Goal: Entertainment & Leisure: Consume media (video, audio)

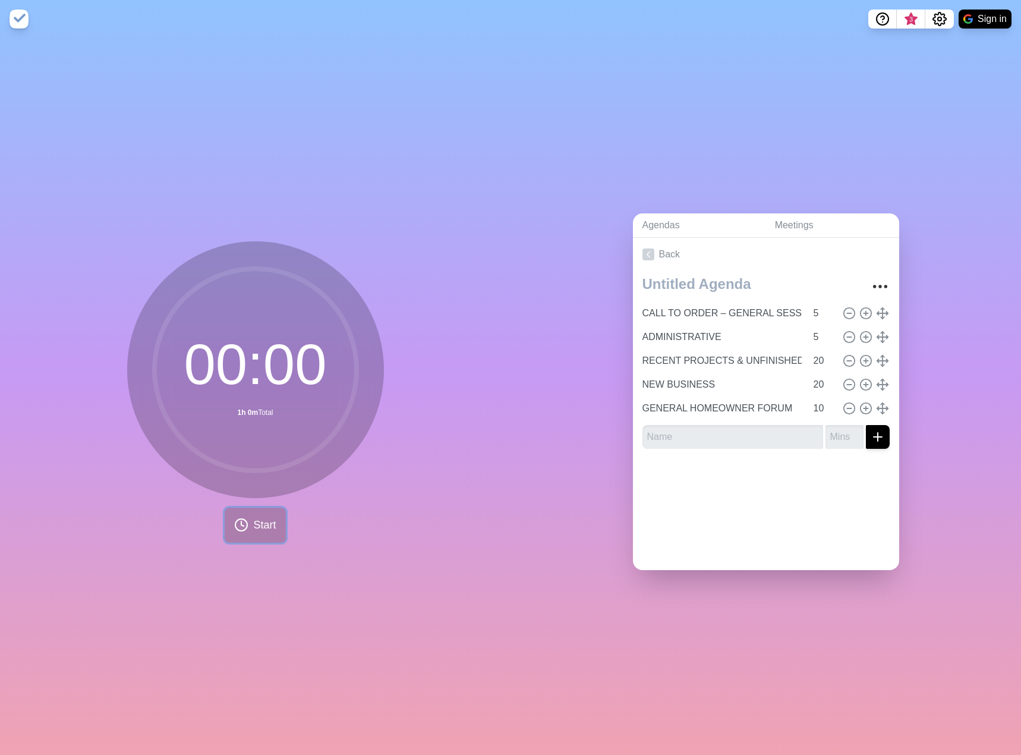
click at [241, 535] on button "Start" at bounding box center [255, 525] width 61 height 35
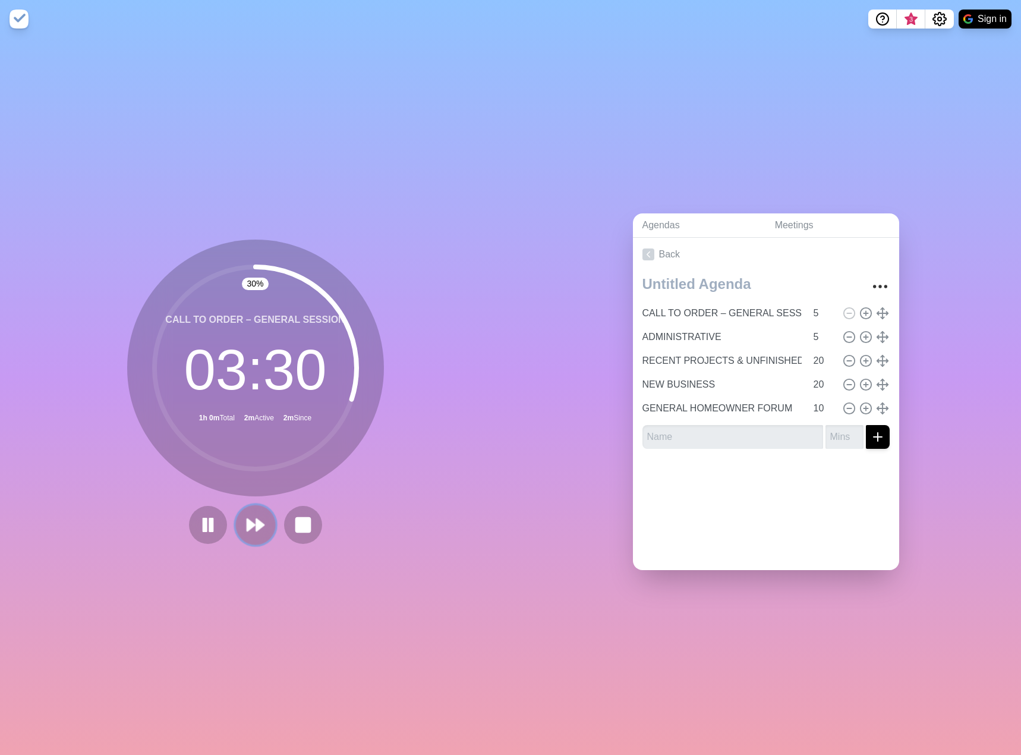
click at [246, 524] on icon at bounding box center [256, 525] width 20 height 20
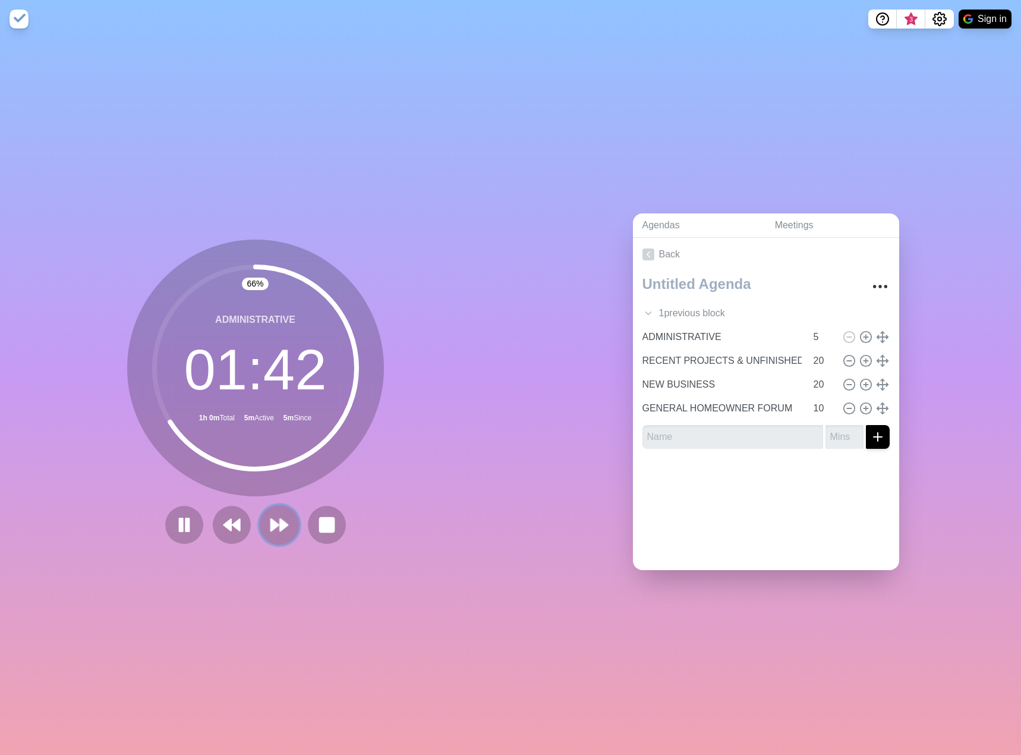
click at [274, 519] on icon at bounding box center [279, 525] width 20 height 20
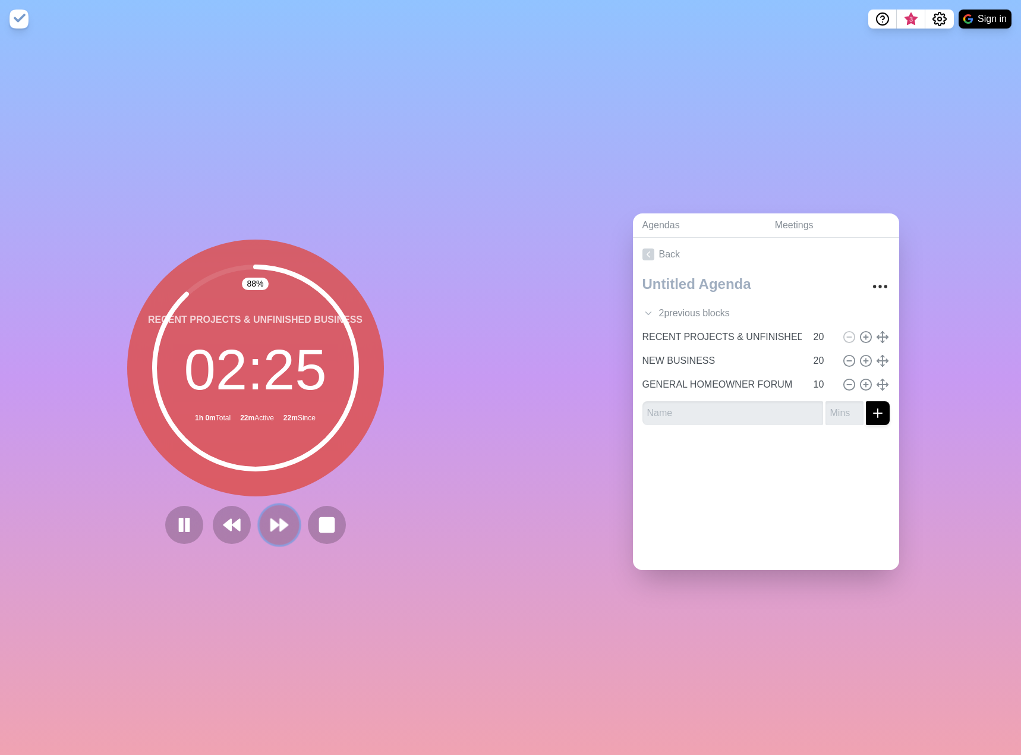
click at [271, 523] on polygon at bounding box center [275, 525] width 8 height 12
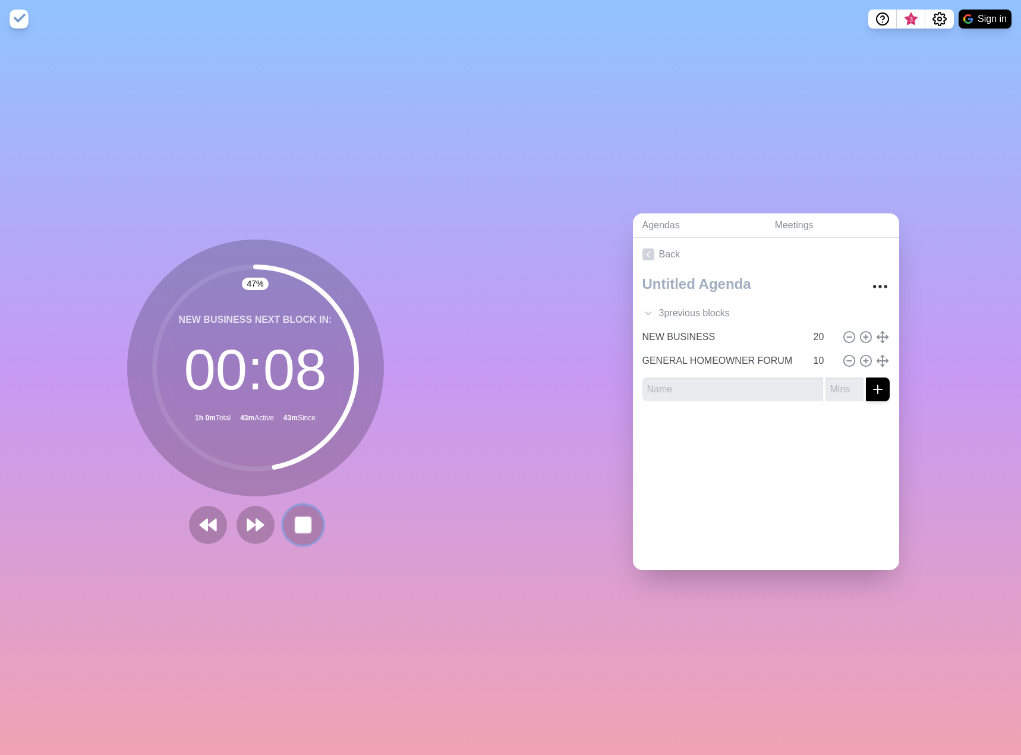
click at [295, 517] on rect at bounding box center [302, 524] width 15 height 15
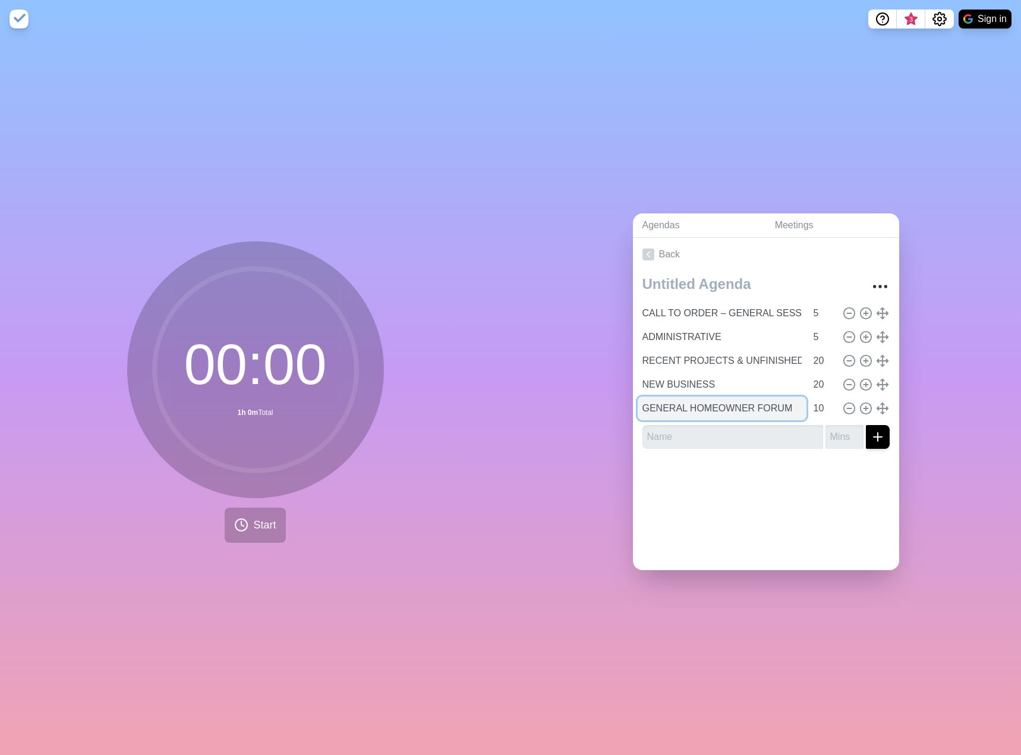
click at [685, 408] on input "GENERAL HOMEOWNER FORUM" at bounding box center [722, 409] width 169 height 24
click at [282, 436] on circle at bounding box center [256, 370] width 202 height 202
click at [246, 519] on button "Start" at bounding box center [255, 525] width 61 height 35
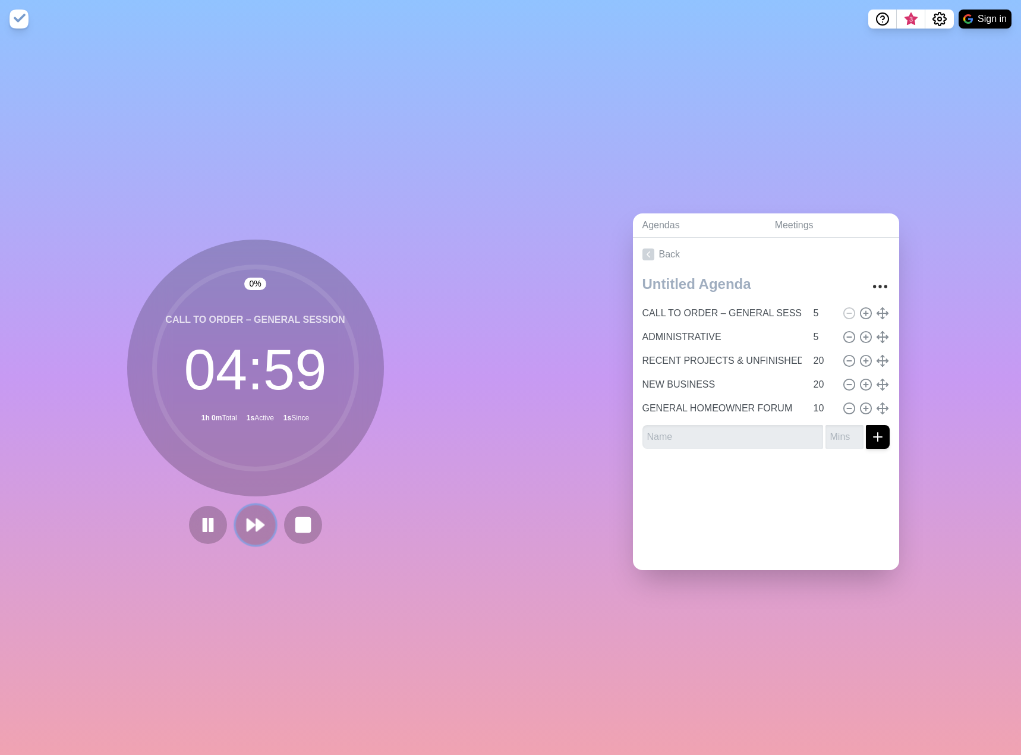
click at [256, 527] on polygon at bounding box center [260, 525] width 8 height 12
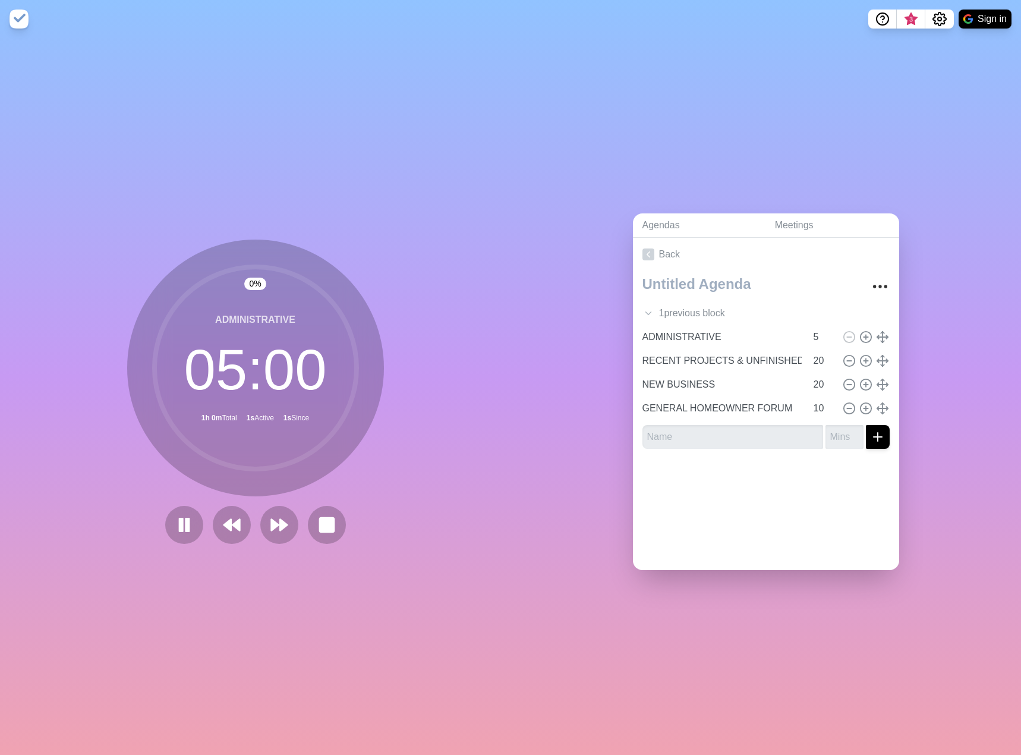
click at [251, 526] on div at bounding box center [256, 525] width 190 height 38
click at [262, 524] on button at bounding box center [279, 525] width 40 height 40
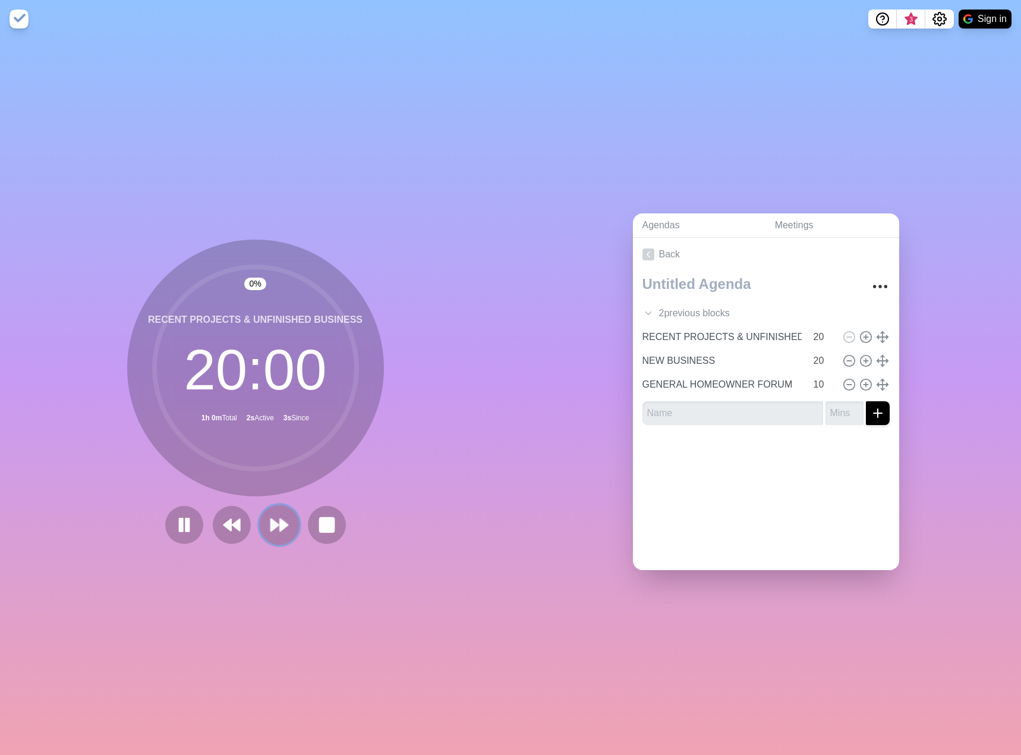
click at [262, 524] on button at bounding box center [279, 525] width 40 height 40
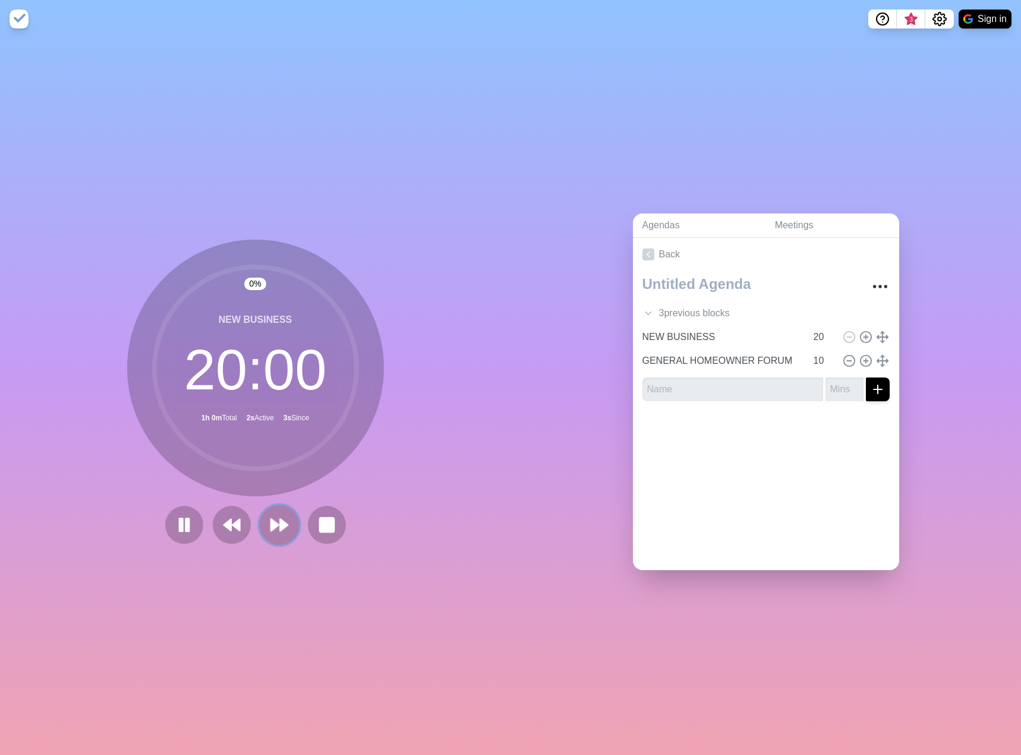
click at [272, 523] on polygon at bounding box center [275, 525] width 8 height 12
